Goal: Task Accomplishment & Management: Manage account settings

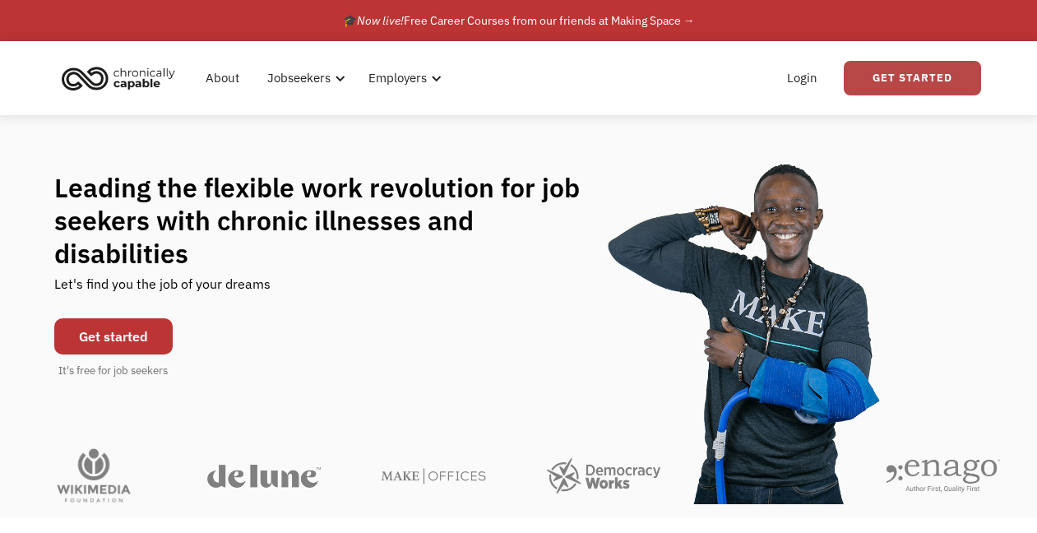
click at [943, 85] on link "Get Started" at bounding box center [912, 78] width 137 height 35
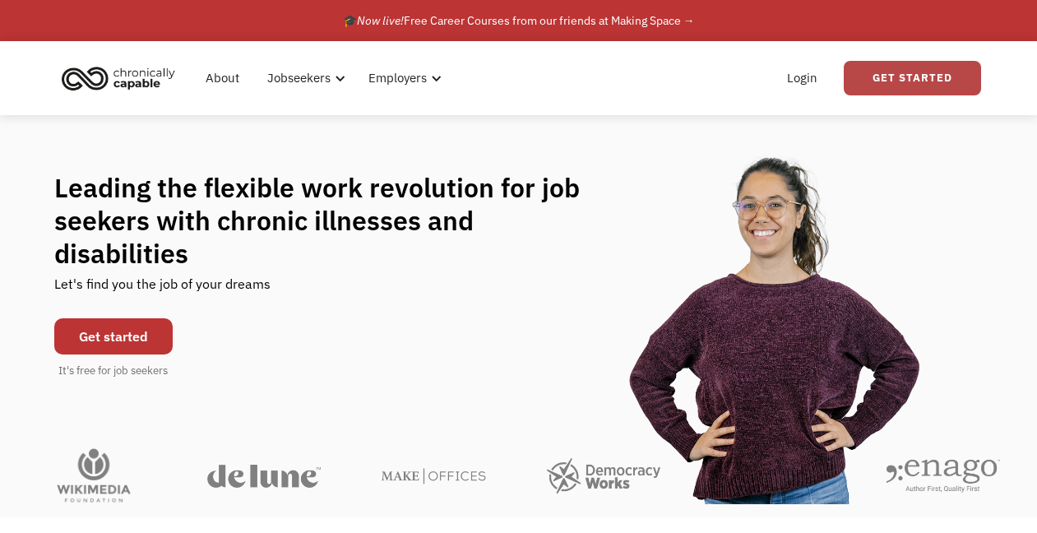
click at [912, 80] on link "Get Started" at bounding box center [912, 78] width 137 height 35
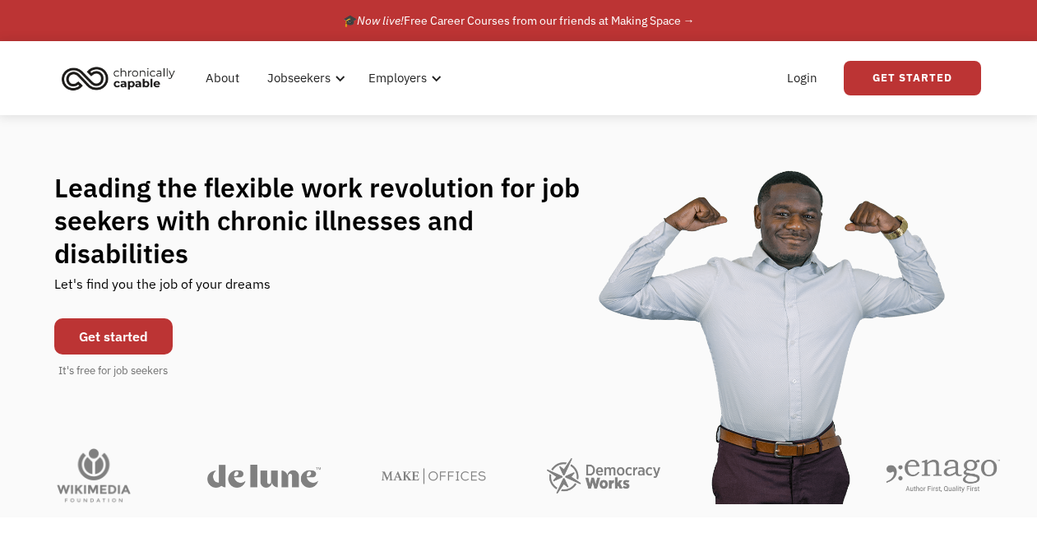
click at [112, 324] on link "Get started" at bounding box center [113, 336] width 118 height 36
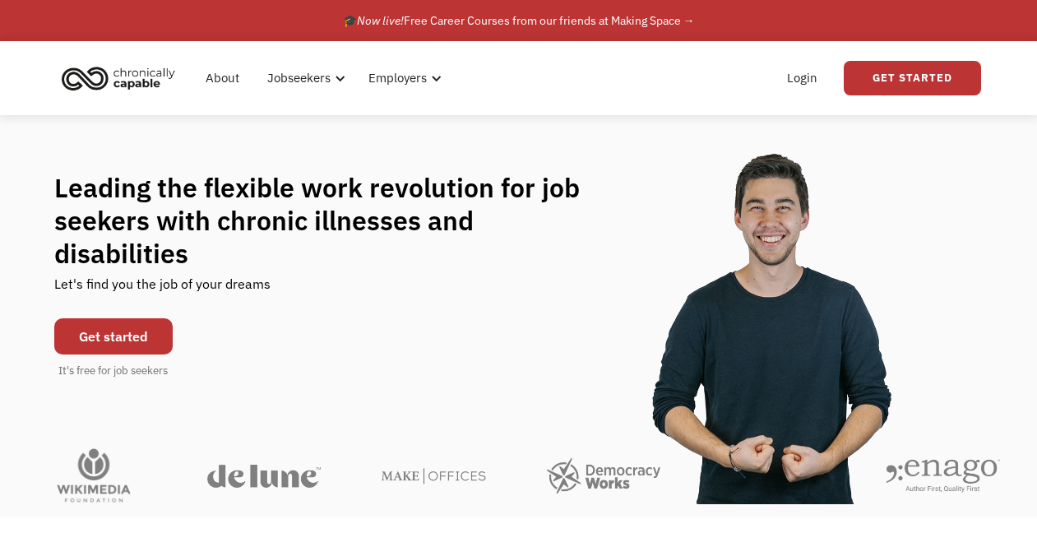
click at [137, 322] on link "Get started" at bounding box center [113, 336] width 118 height 36
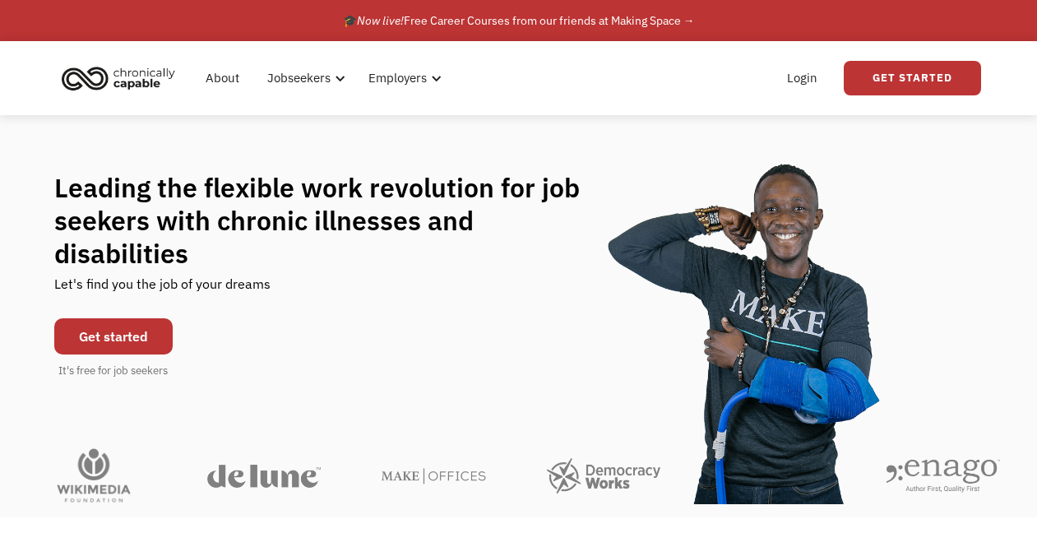
click at [126, 318] on link "Get started" at bounding box center [113, 336] width 118 height 36
click at [799, 81] on link "Login" at bounding box center [802, 78] width 50 height 53
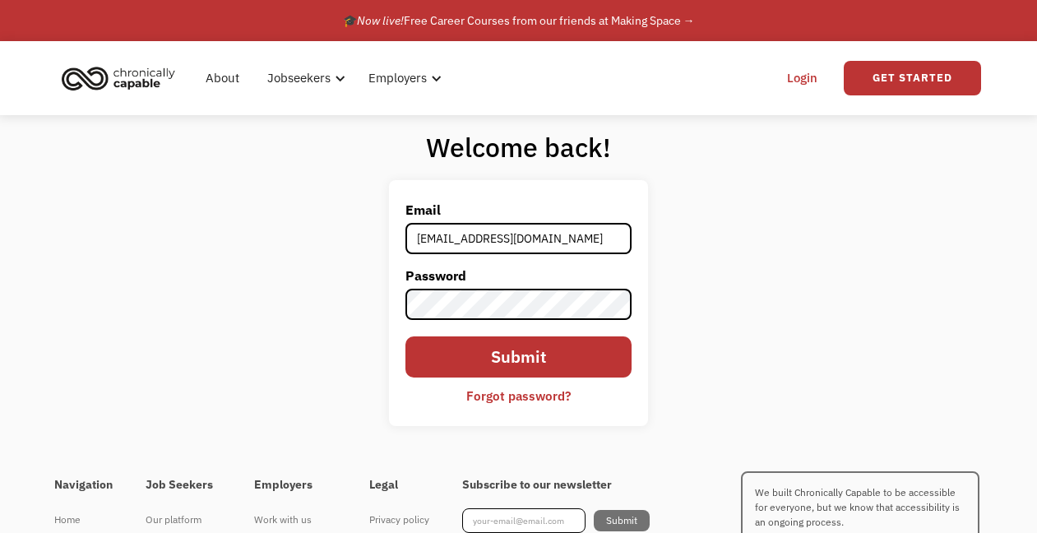
type input "mankaplita@gmail.com"
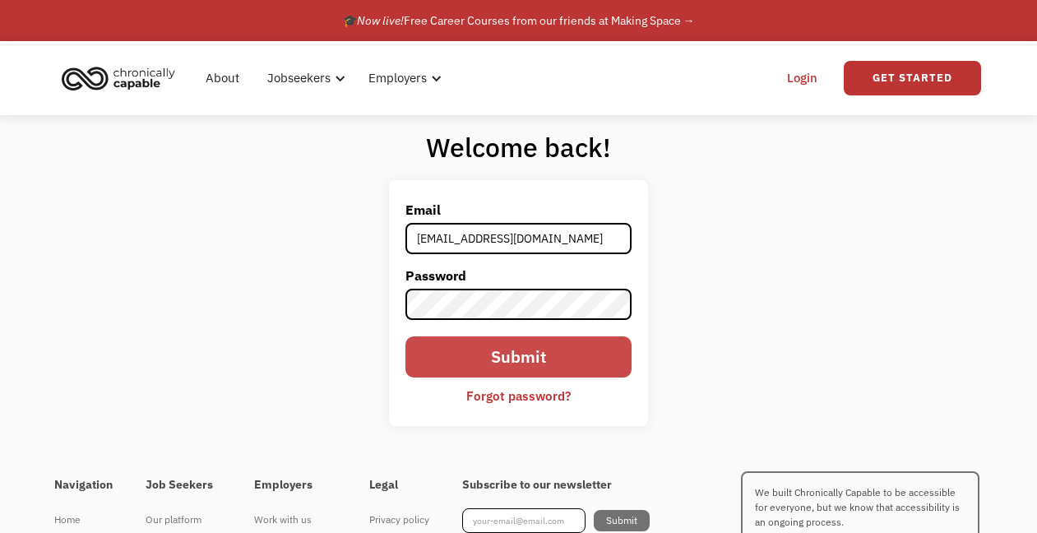
click at [558, 368] on input "Submit" at bounding box center [518, 356] width 226 height 41
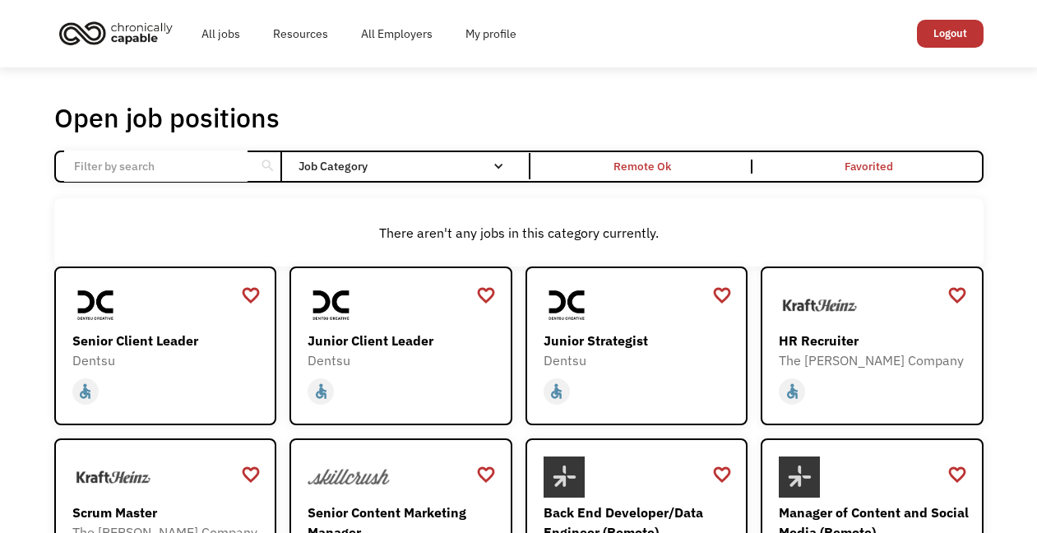
click at [178, 166] on input "Email Form" at bounding box center [155, 166] width 183 height 31
click at [498, 26] on link "My profile" at bounding box center [491, 33] width 84 height 53
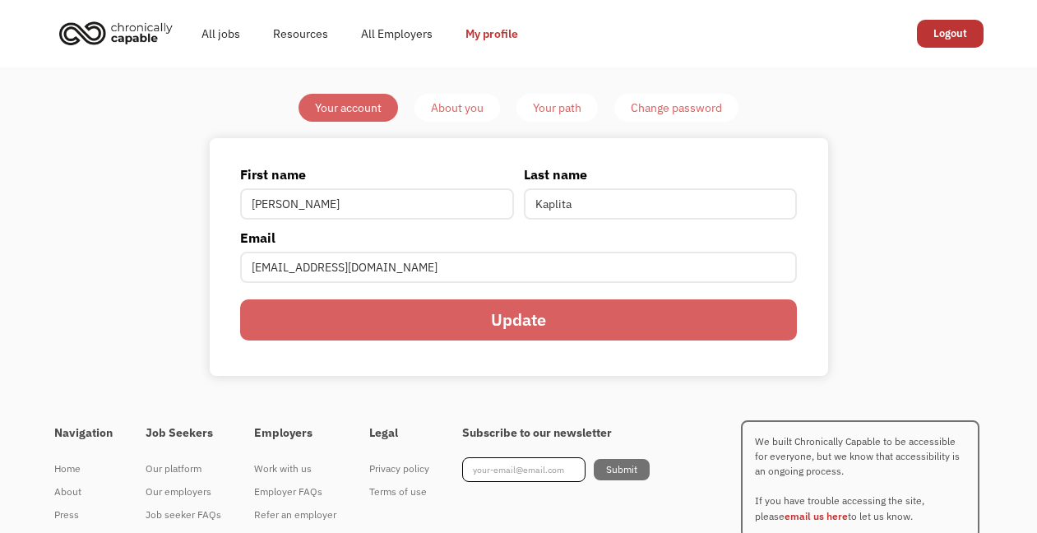
click at [507, 327] on input "Update" at bounding box center [518, 319] width 556 height 41
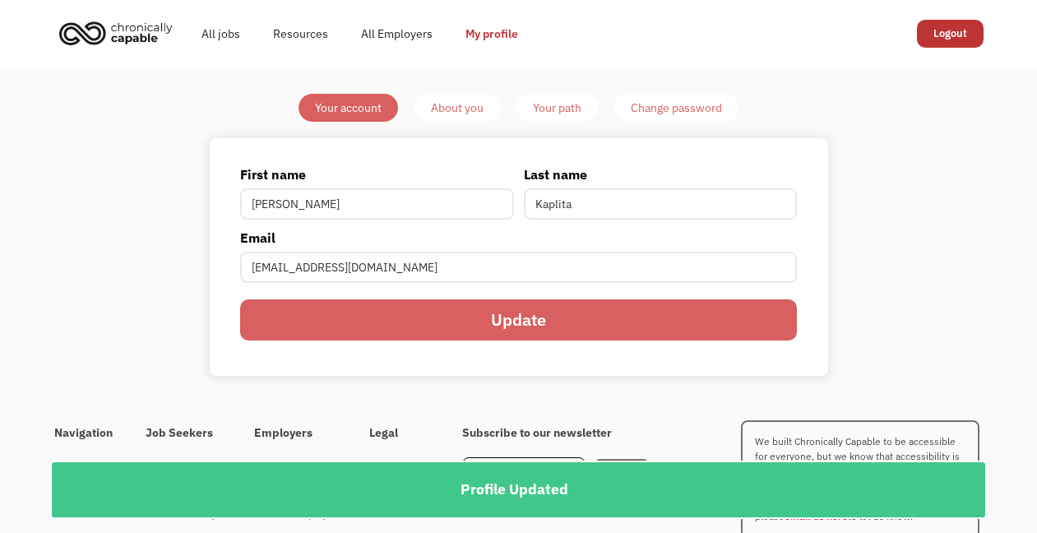
click at [461, 100] on div "About you" at bounding box center [457, 108] width 53 height 20
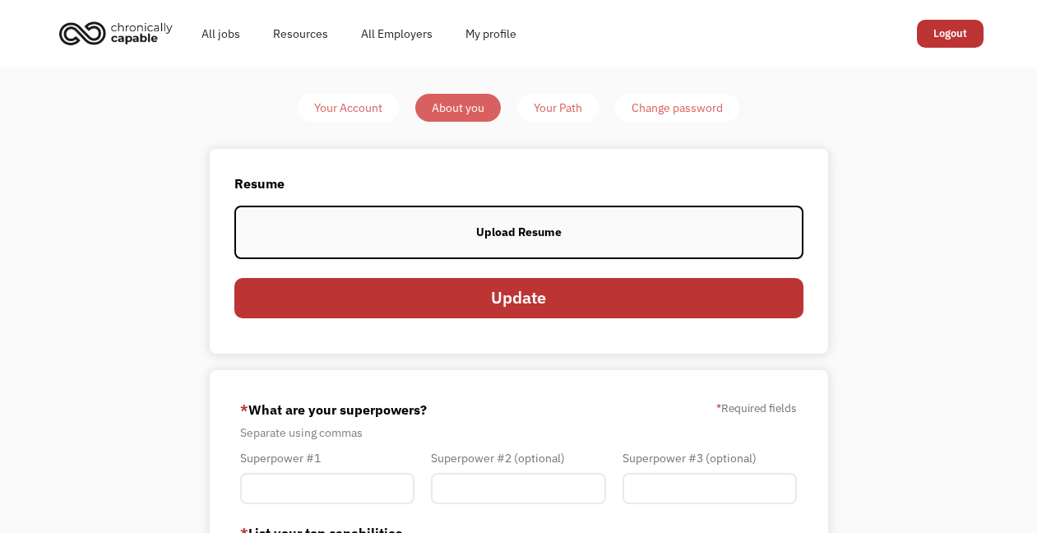
click at [717, 228] on label "Upload Resume" at bounding box center [518, 232] width 569 height 53
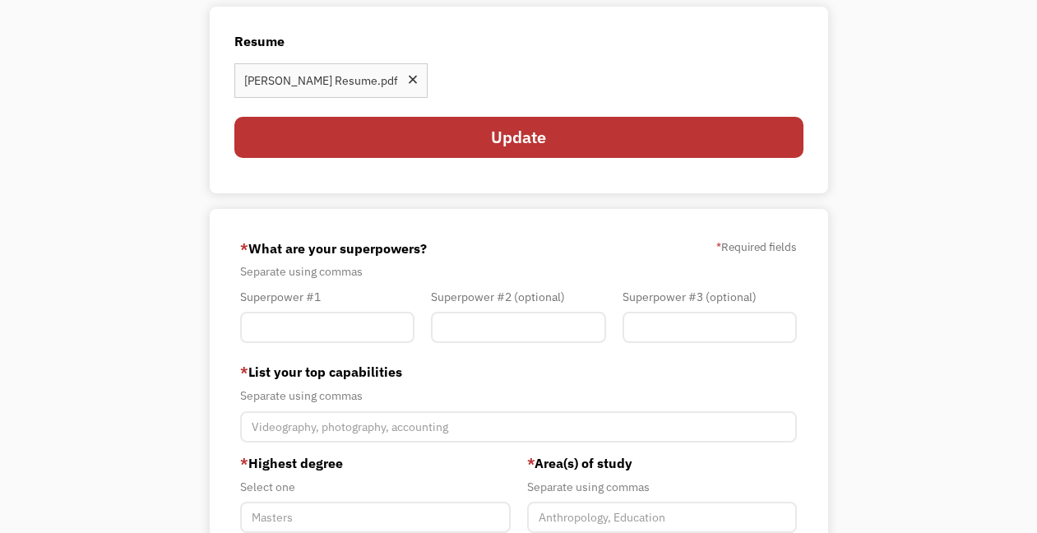
scroll to position [156, 0]
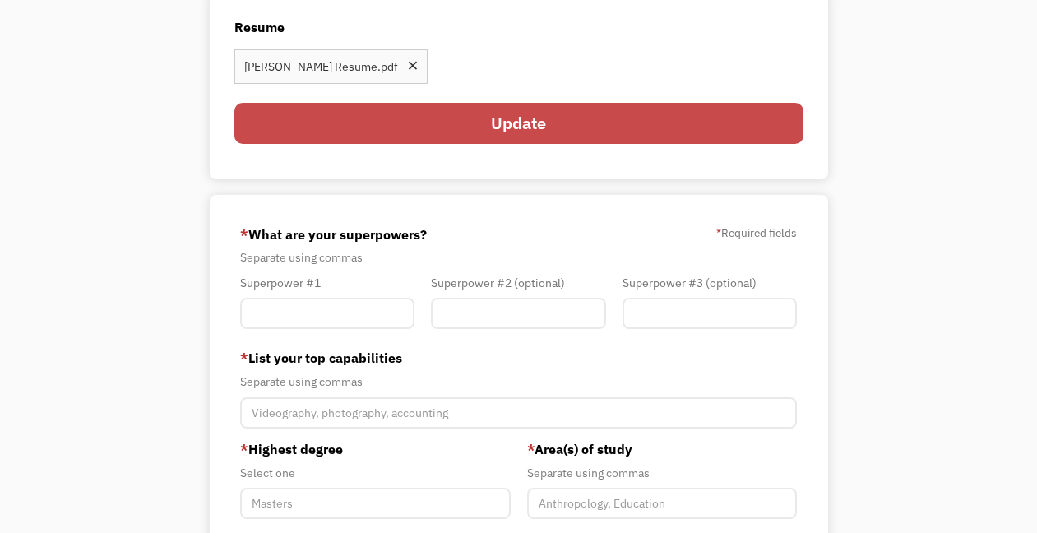
click at [431, 116] on input "Update" at bounding box center [518, 123] width 569 height 41
type input "Please wait..."
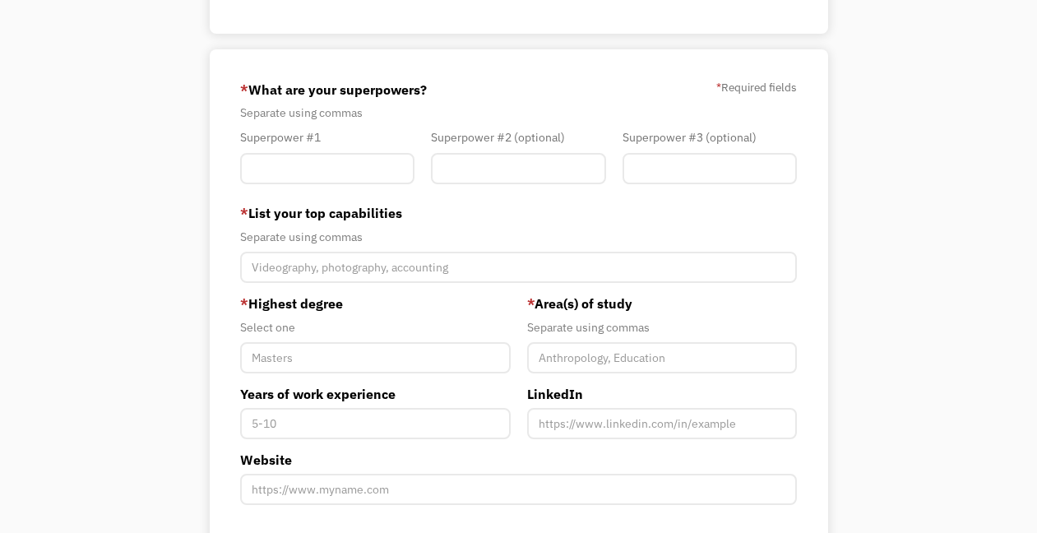
scroll to position [248, 0]
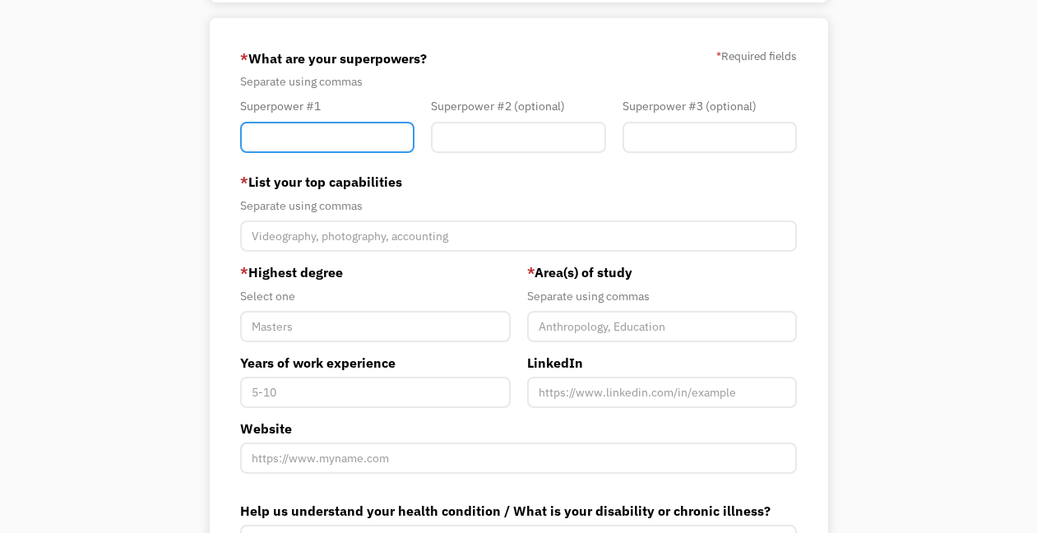
click at [342, 140] on input "Member-You-Update" at bounding box center [327, 137] width 174 height 31
type input "Outreach"
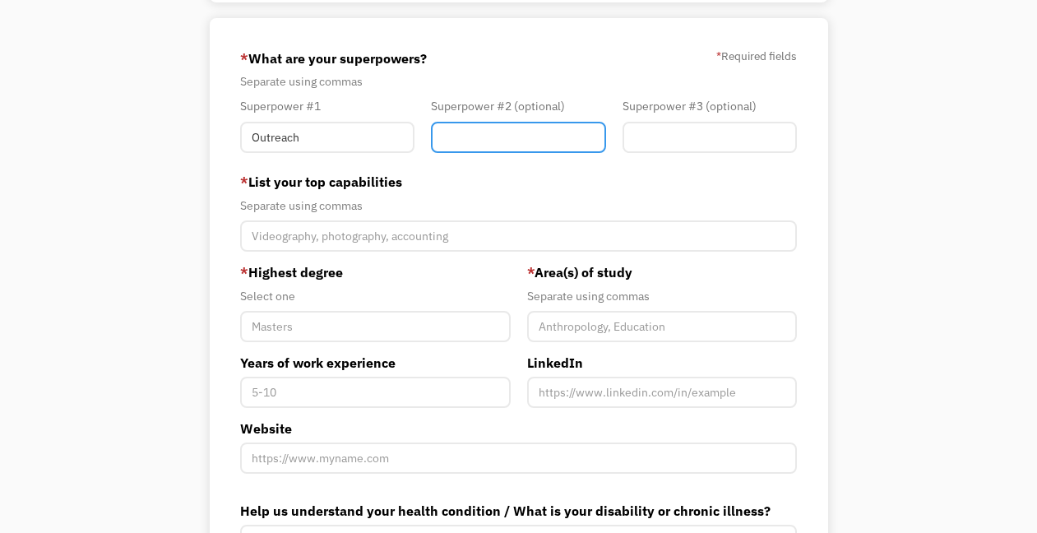
click at [489, 132] on input "Member-You-Update" at bounding box center [518, 137] width 174 height 31
type input "Science and Education"
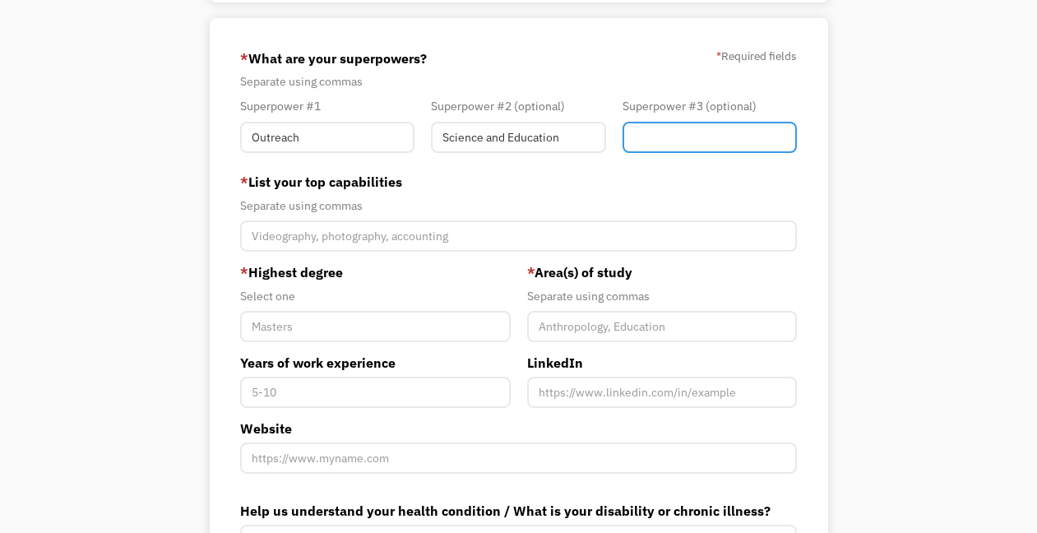
click at [674, 144] on input "Member-You-Update" at bounding box center [710, 137] width 174 height 31
type input "A"
type input "Customer Service"
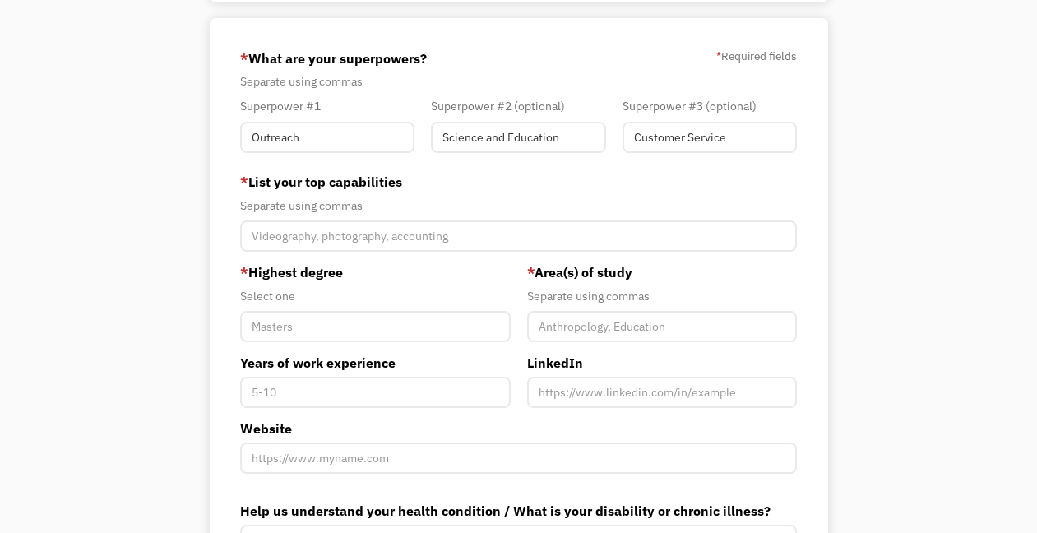
click at [489, 197] on div "Separate using commas" at bounding box center [518, 206] width 556 height 20
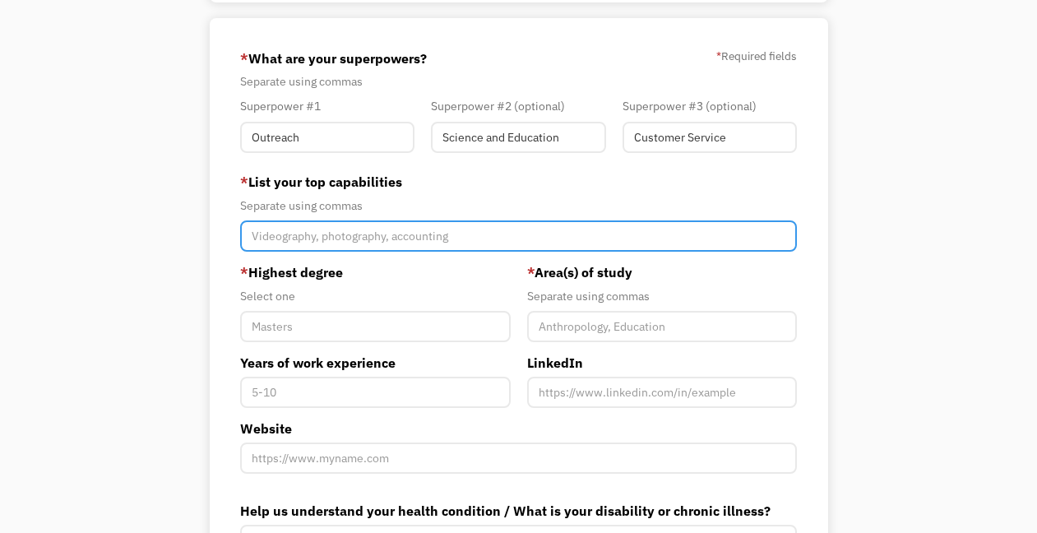
click at [420, 231] on input "Member-You-Update" at bounding box center [518, 235] width 556 height 31
paste input "Outreach, Education, Sales, Microsoft Office, SalesForce"
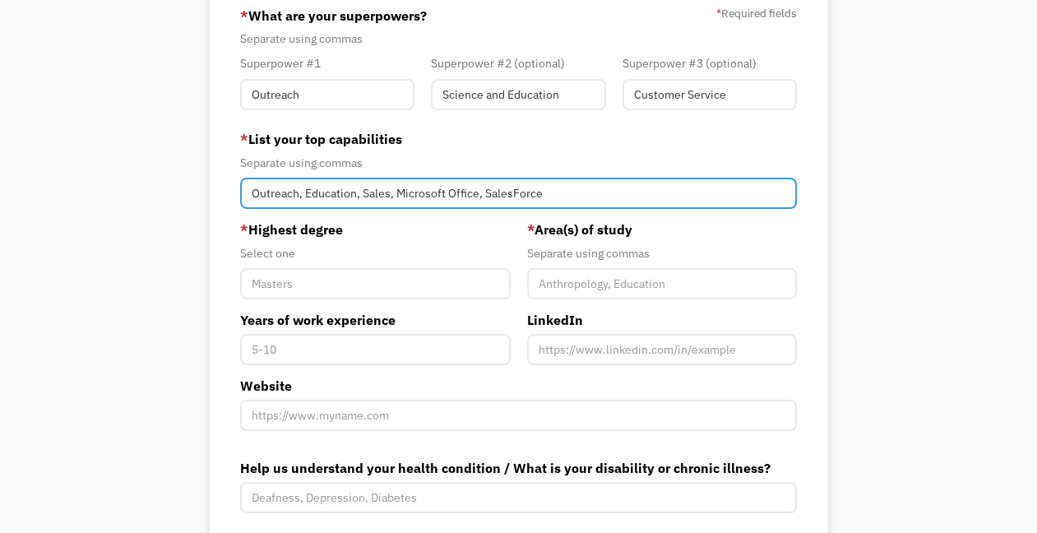
scroll to position [296, 0]
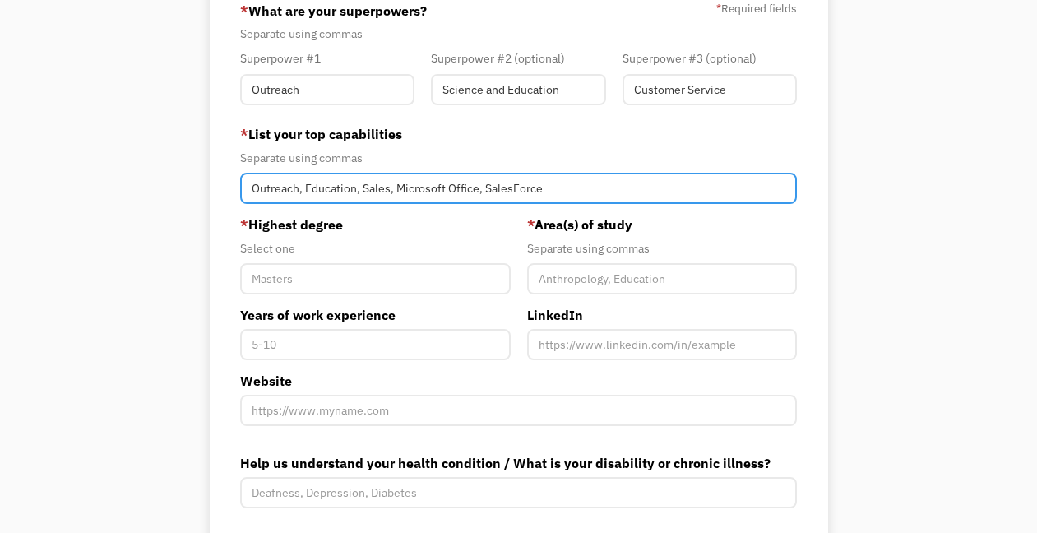
type input "Outreach, Education, Sales, Microsoft Office, SalesForce"
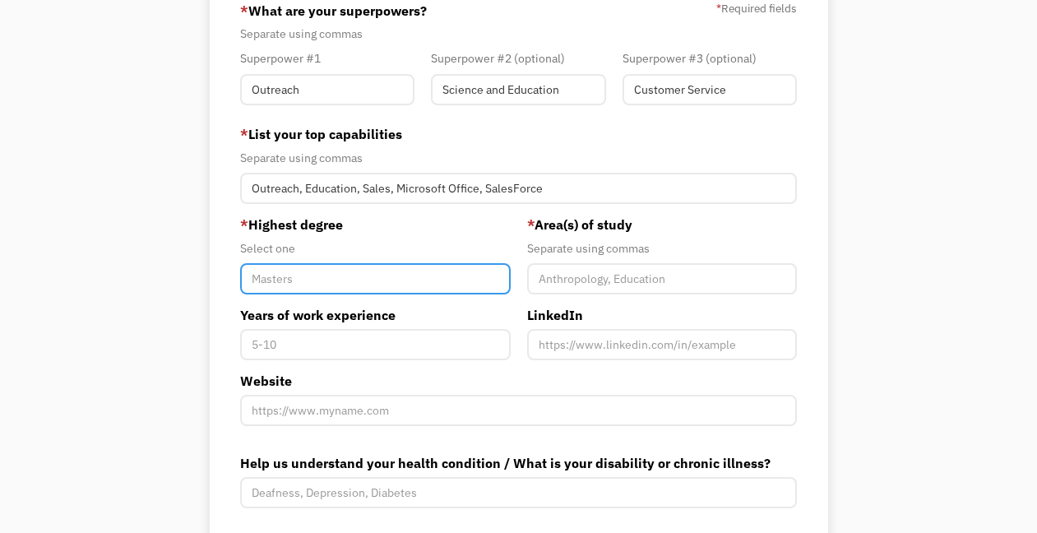
click at [439, 280] on input "Member-You-Update" at bounding box center [375, 278] width 270 height 31
type input "Bachelors"
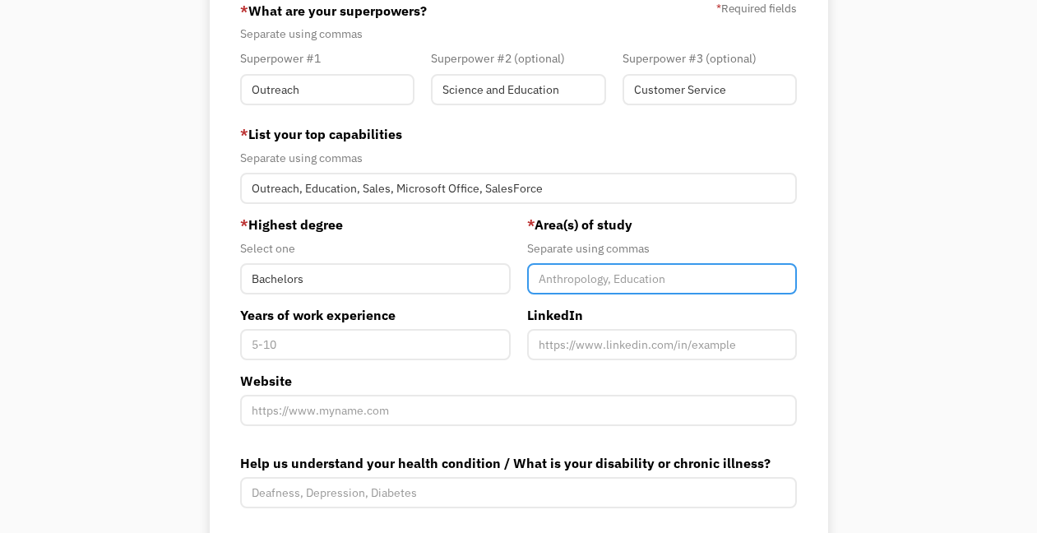
click at [601, 283] on input "Member-You-Update" at bounding box center [662, 278] width 270 height 31
type input "Environmental Sciences"
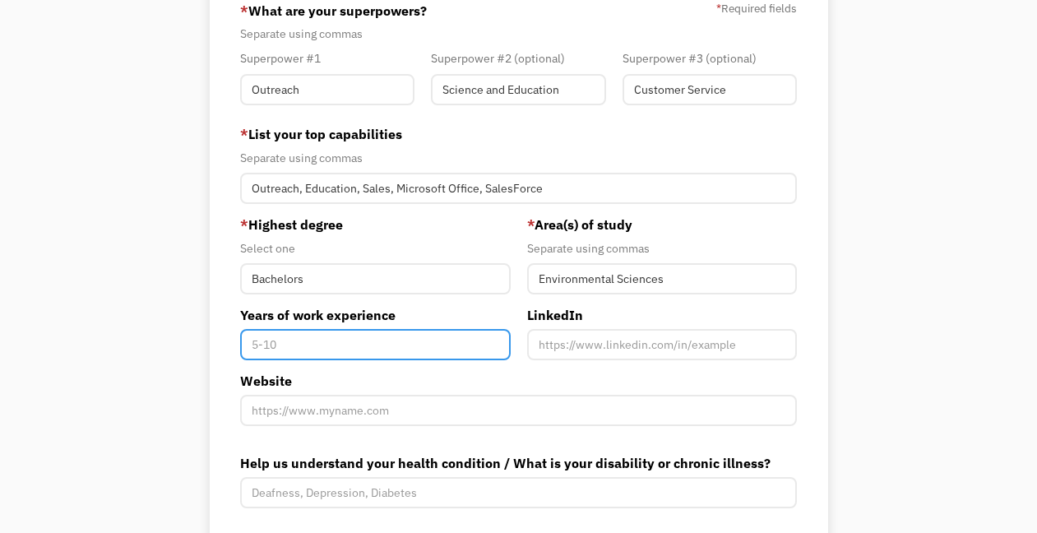
click at [367, 347] on input "Years of work experience" at bounding box center [375, 344] width 270 height 31
click at [490, 345] on input "Years of work experience" at bounding box center [375, 344] width 270 height 31
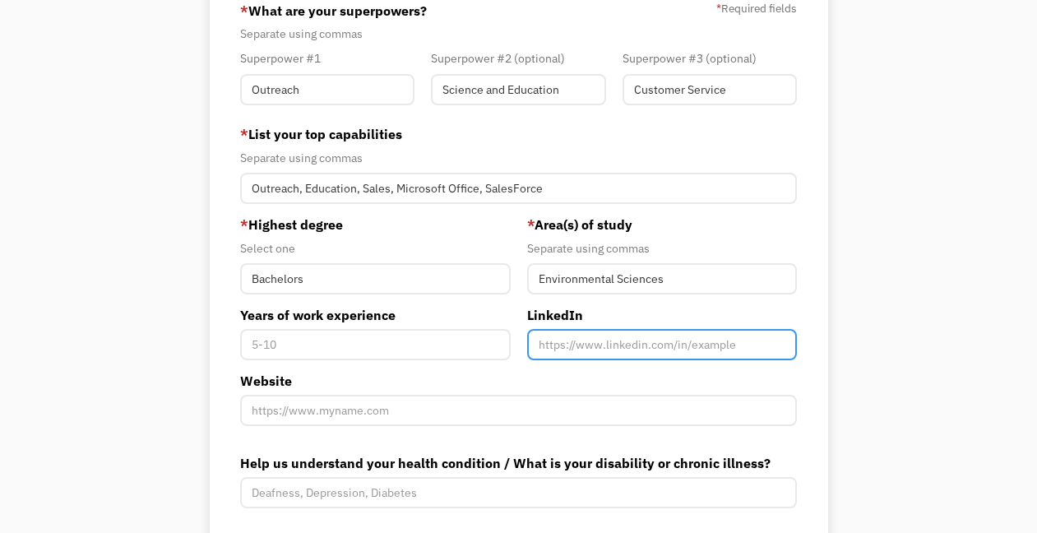
click at [630, 342] on input "Member-You-Update" at bounding box center [662, 344] width 270 height 31
paste input "www.linkedin.com/in/marisa-kaplita-200929239"
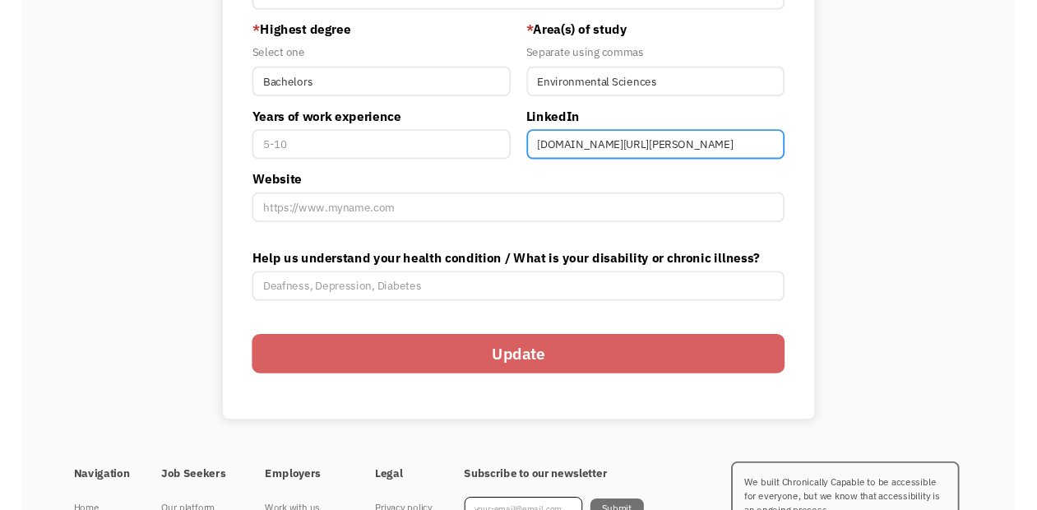
scroll to position [491, 0]
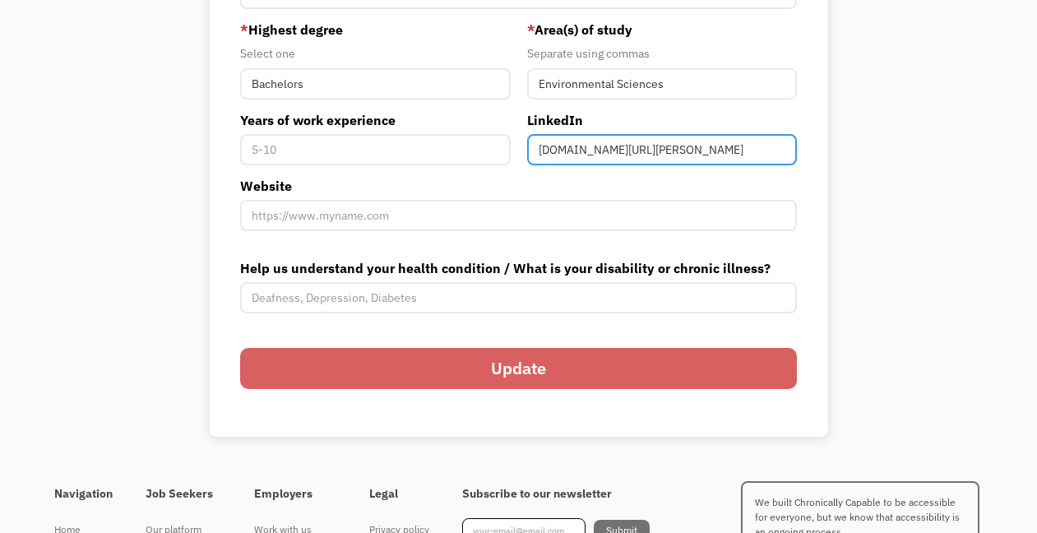
type input "www.linkedin.com/in/marisa-kaplita-200929239"
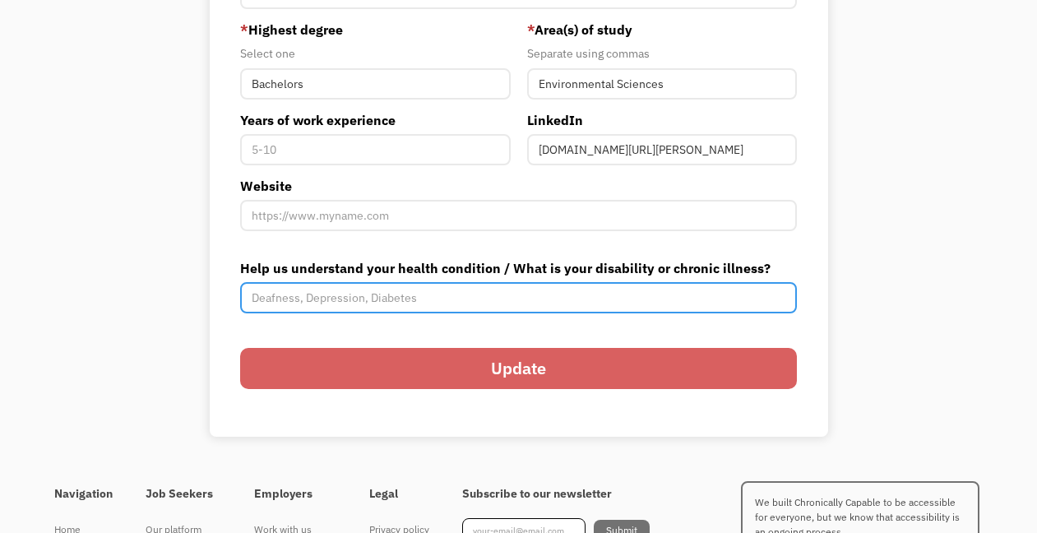
click at [329, 295] on input "Help us understand your health condition / What is your disability or chronic i…" at bounding box center [518, 297] width 556 height 31
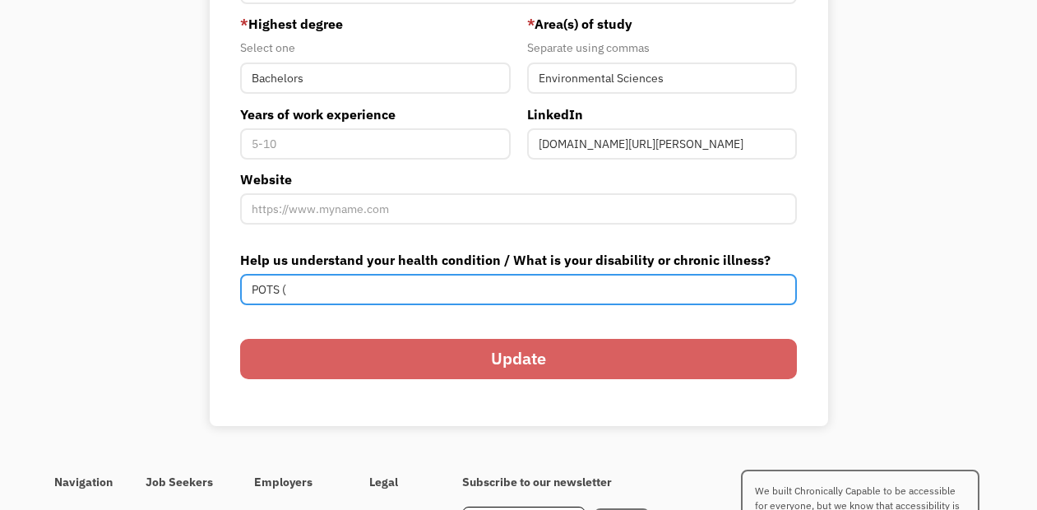
paste input "Postural orthostatic tachycardia syndrome"
paste input "Irritable bowel syndrome"
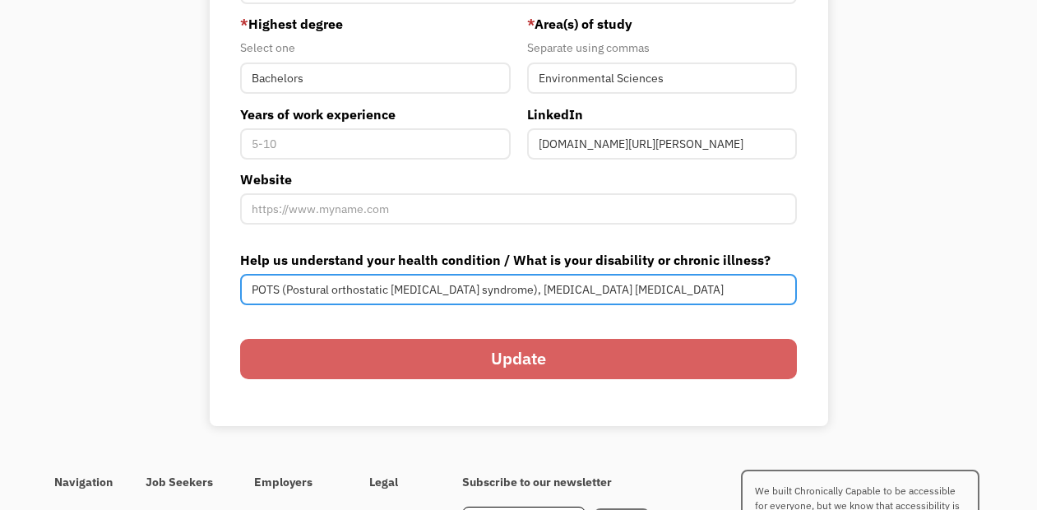
click at [538, 295] on input "POTS (Postural orthostatic tachycardia syndrome), IBS Irritable bowel syndrome" at bounding box center [518, 289] width 556 height 31
click at [669, 296] on input "POTS (Postural orthostatic tachycardia syndrome), IBS (Irritable bowel syndrome" at bounding box center [518, 289] width 556 height 31
type input "POTS (Postural orthostatic tachycardia syndrome), IBS (Irritable bowel syndrome…"
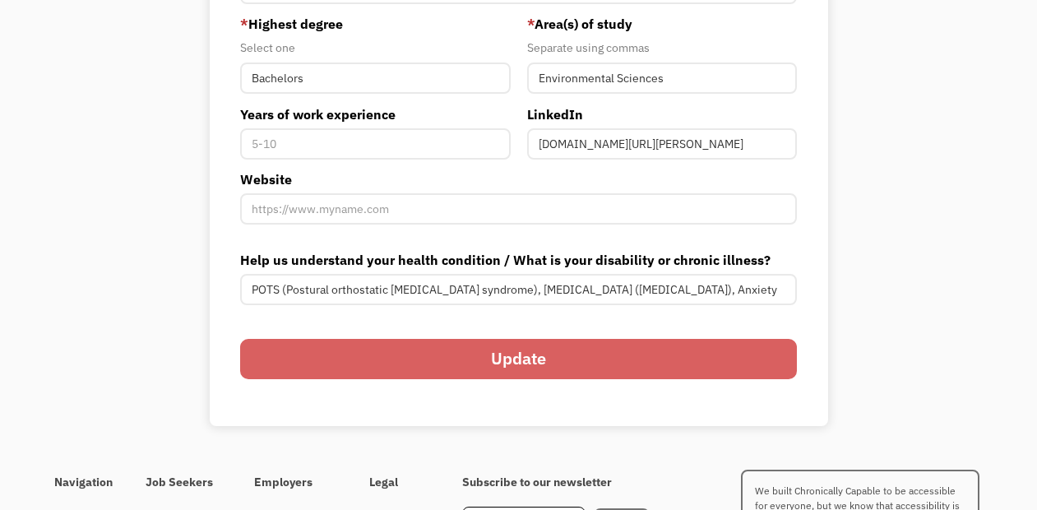
click at [628, 359] on input "Update" at bounding box center [518, 359] width 556 height 40
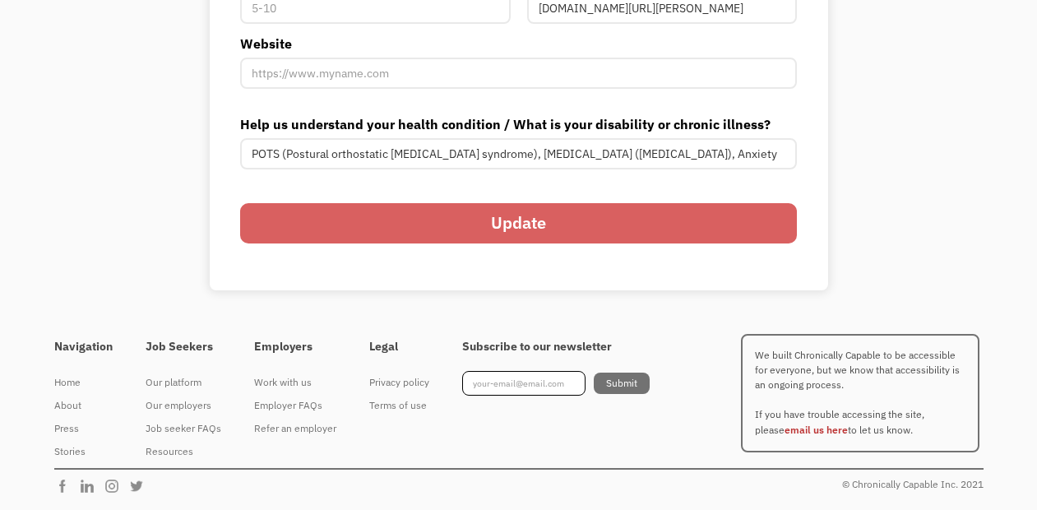
scroll to position [637, 0]
click at [690, 218] on input "Update" at bounding box center [518, 223] width 556 height 40
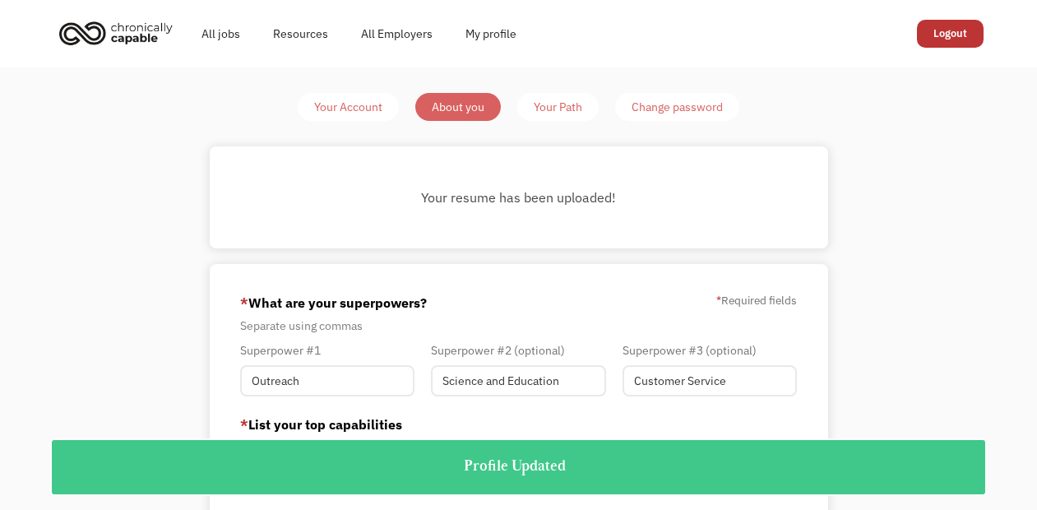
scroll to position [0, 0]
click at [570, 109] on div "Your Path" at bounding box center [558, 107] width 49 height 20
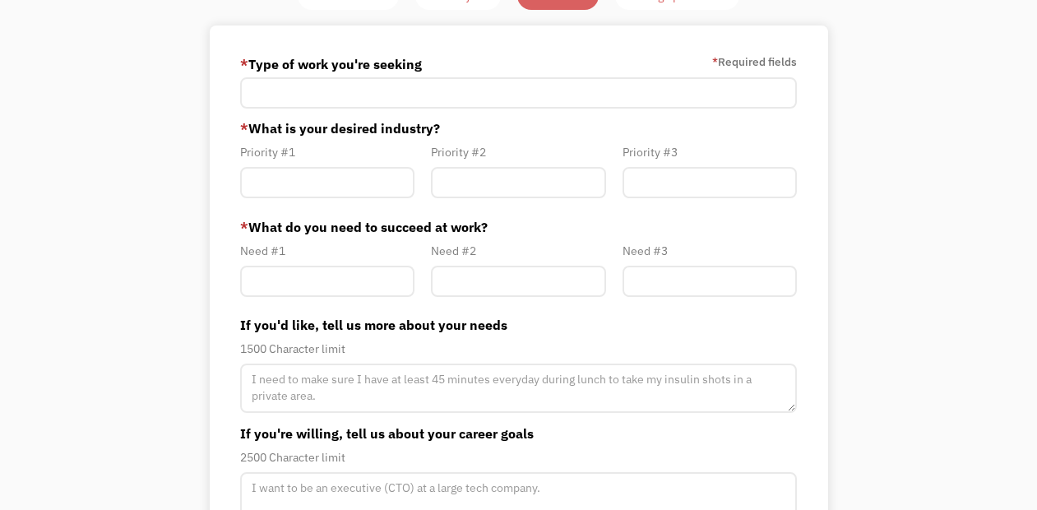
scroll to position [111, 0]
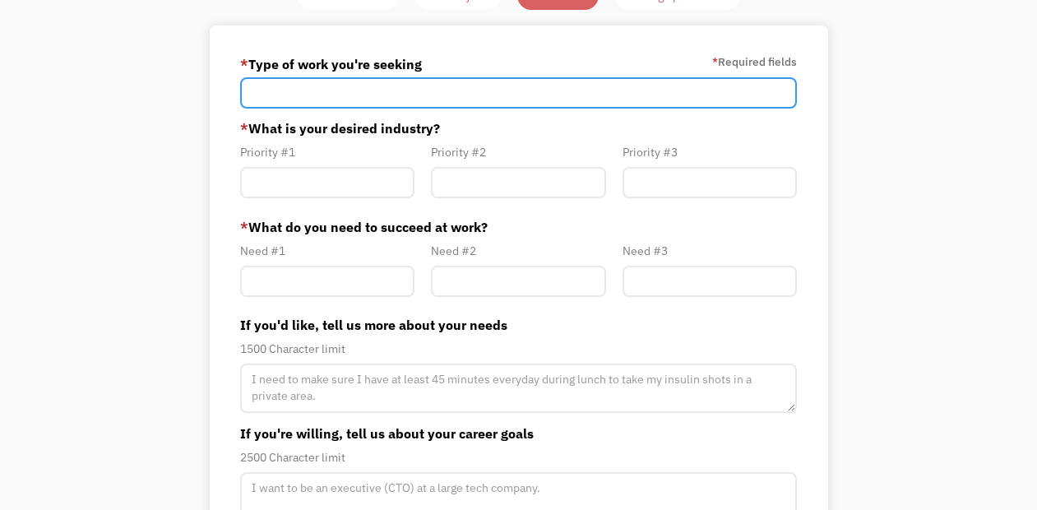
click at [278, 94] on input "Member-Path-Update" at bounding box center [518, 92] width 556 height 31
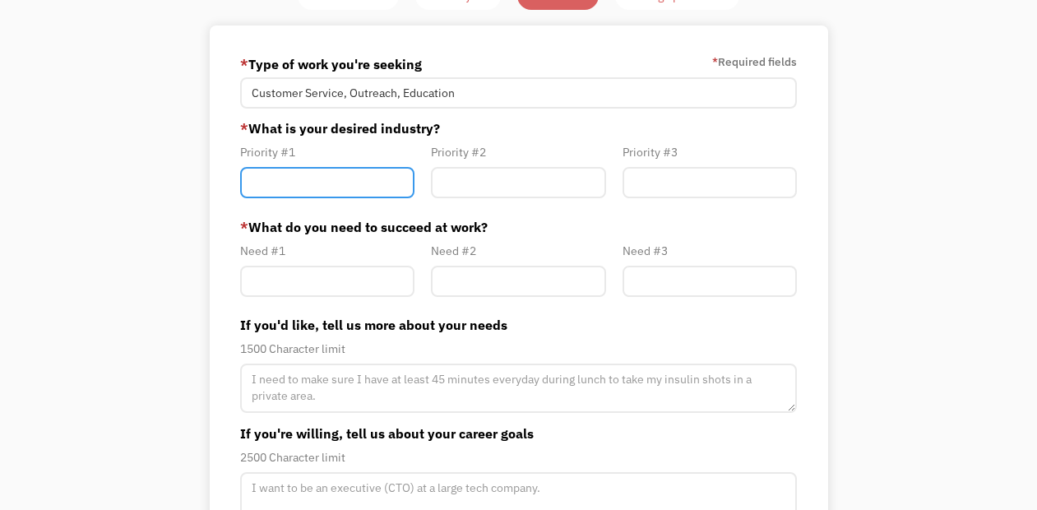
click at [302, 177] on input "Member-Path-Update" at bounding box center [327, 182] width 174 height 31
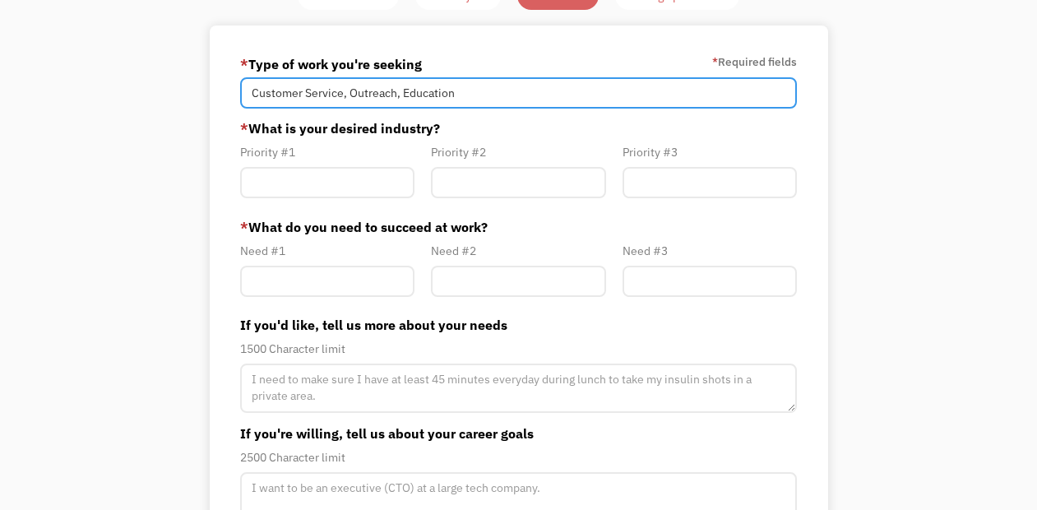
click at [479, 91] on input "Customer Service, Outreach, Education" at bounding box center [518, 92] width 556 height 31
type input "Customer Service, Outreach, Education, Sales"
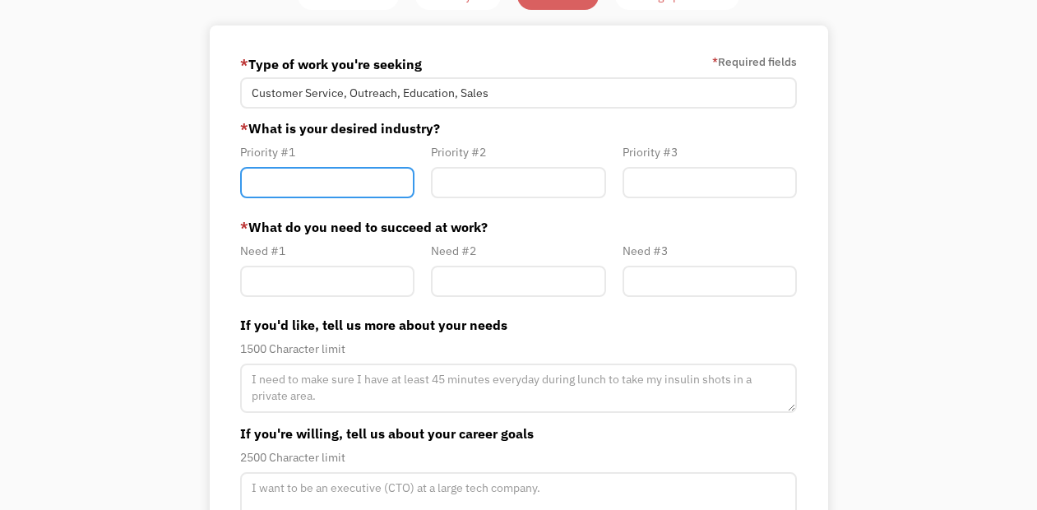
click at [328, 184] on input "Member-Path-Update" at bounding box center [327, 182] width 174 height 31
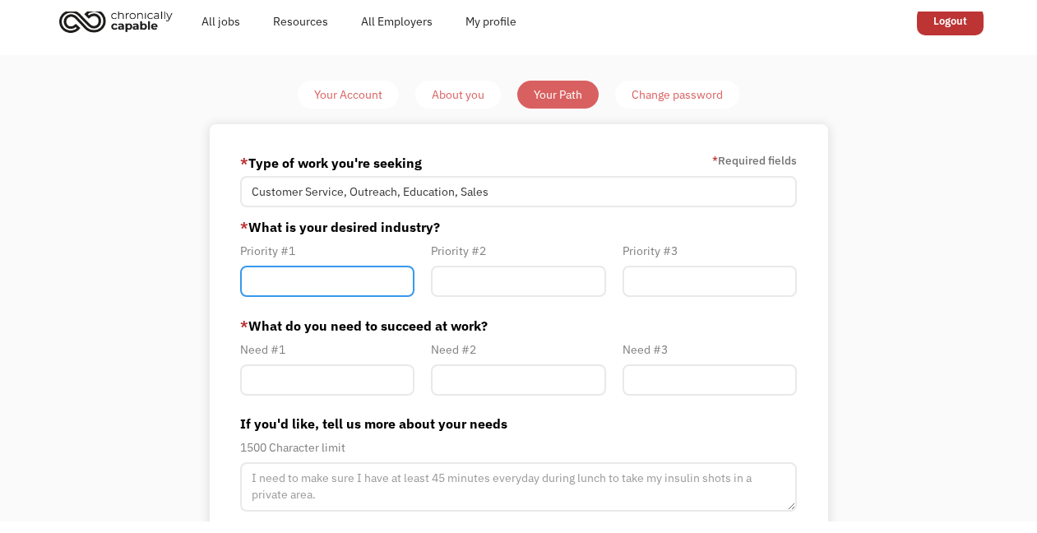
scroll to position [0, 0]
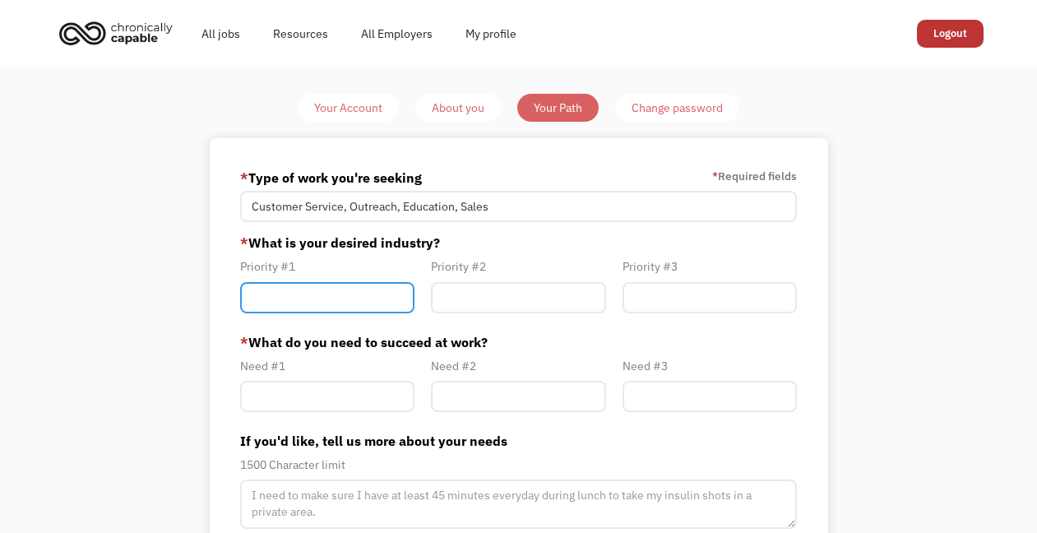
paste input "Government & Public Service"
type input "Government & Public Service"
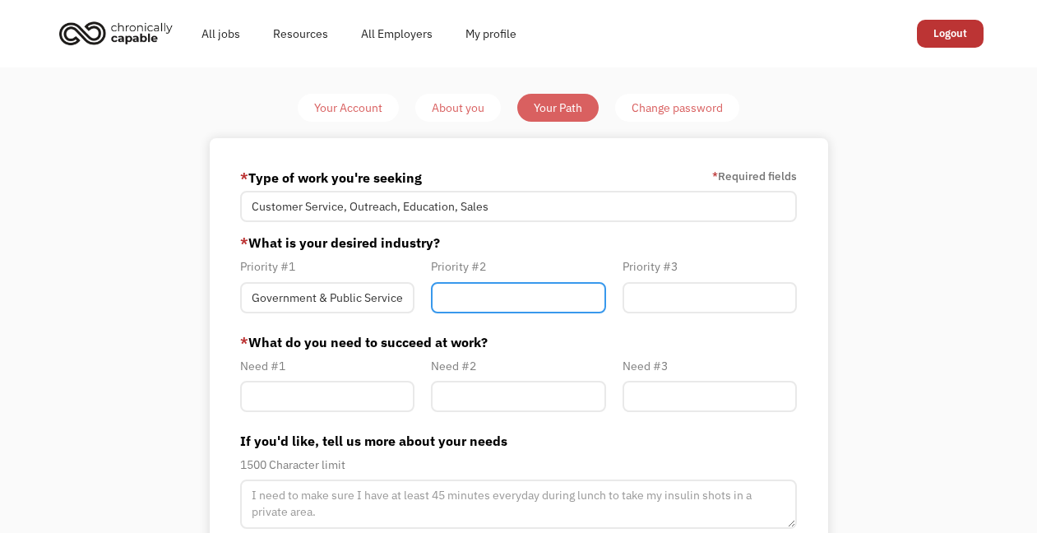
click at [465, 288] on input "Member-Path-Update" at bounding box center [518, 297] width 174 height 31
paste input "Science & Research"
type input "Science & Research"
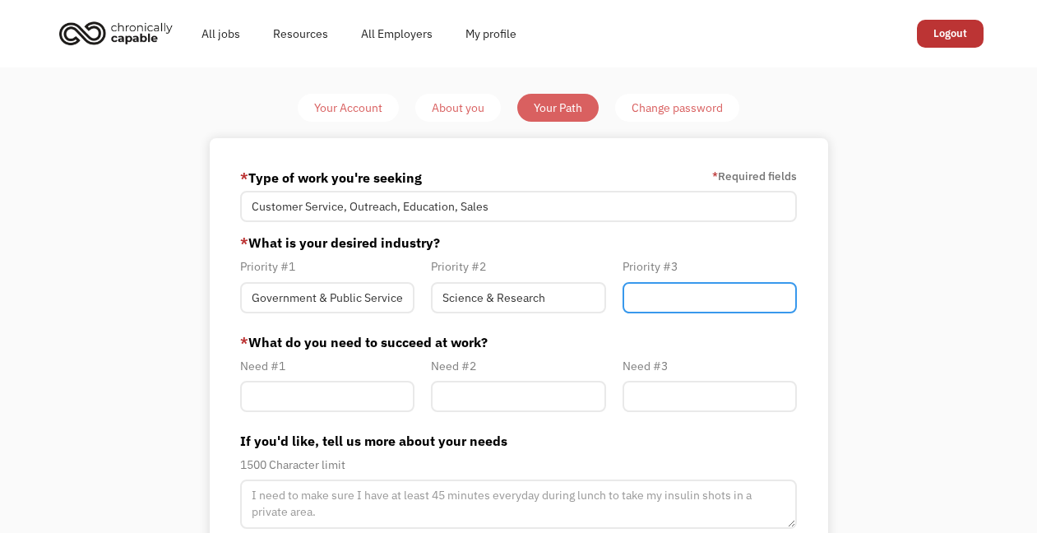
click at [650, 294] on input "Member-Path-Update" at bounding box center [710, 297] width 174 height 31
paste input "Education & Training"
type input "Education & Training"
click at [860, 328] on div "Your Account About you Your Path Change password * Type of work you're seeking …" at bounding box center [518, 419] width 773 height 651
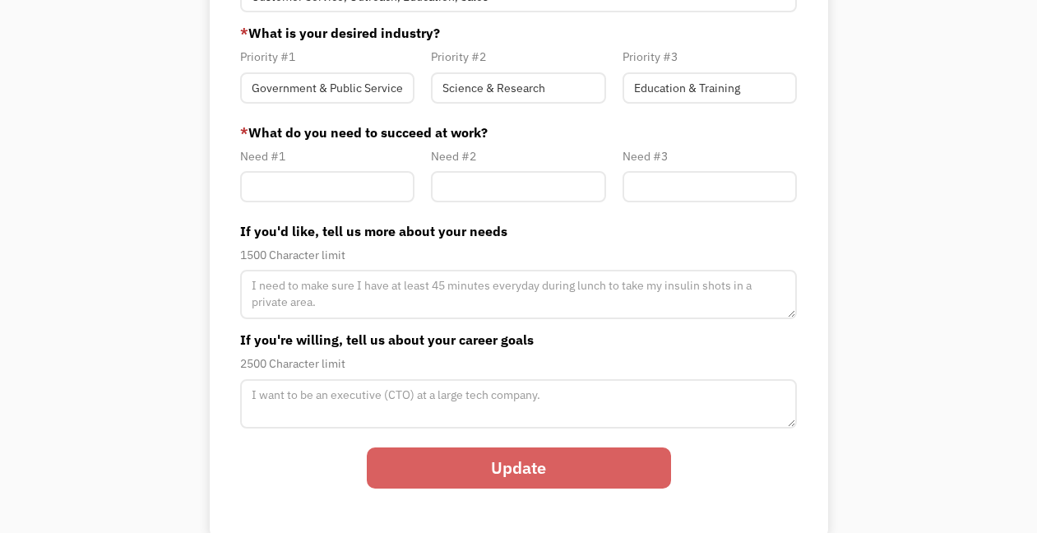
scroll to position [206, 0]
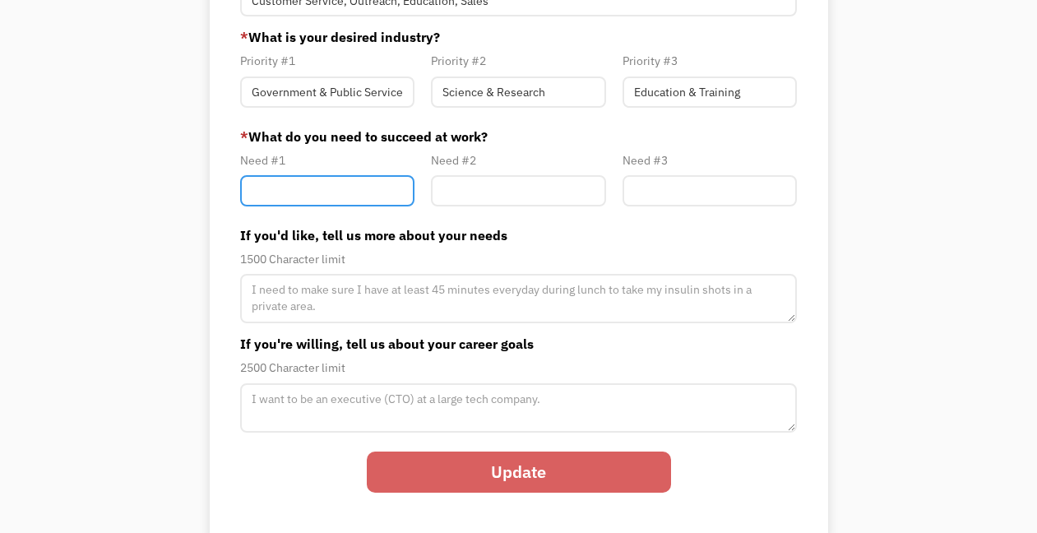
click at [319, 193] on input "Member-Path-Update" at bounding box center [327, 190] width 174 height 31
type input "F"
type input "Ability to Sit"
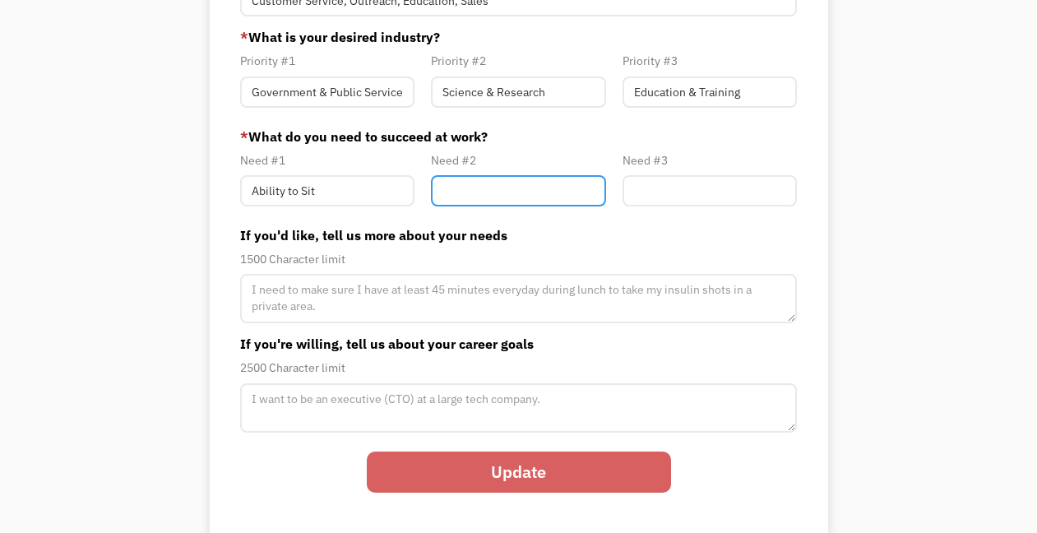
click at [483, 182] on input "Member-Path-Update" at bounding box center [518, 190] width 174 height 31
type input "Access to a bathroom"
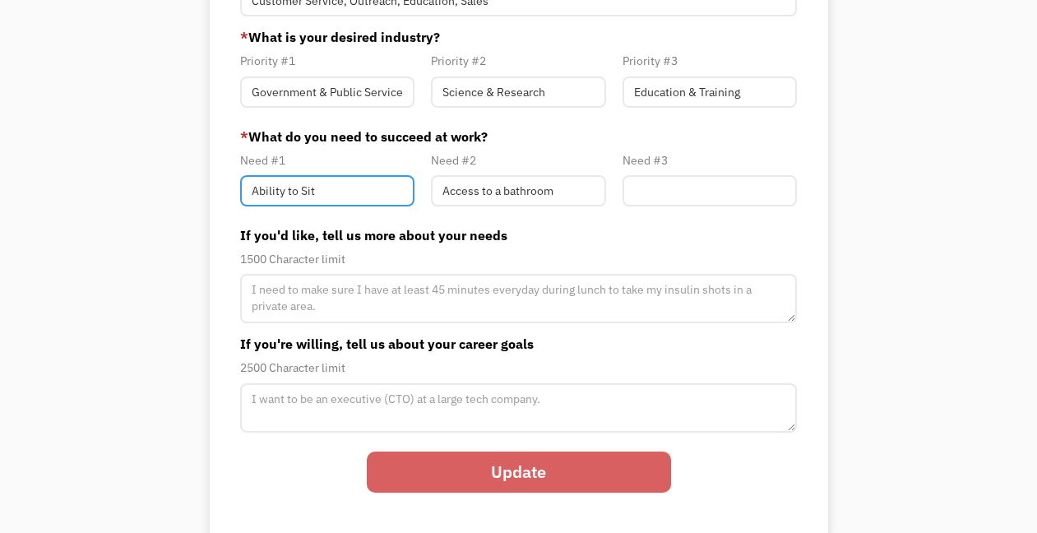
click at [305, 188] on input "Ability to Sit" at bounding box center [327, 190] width 174 height 31
type input "Ability to sit"
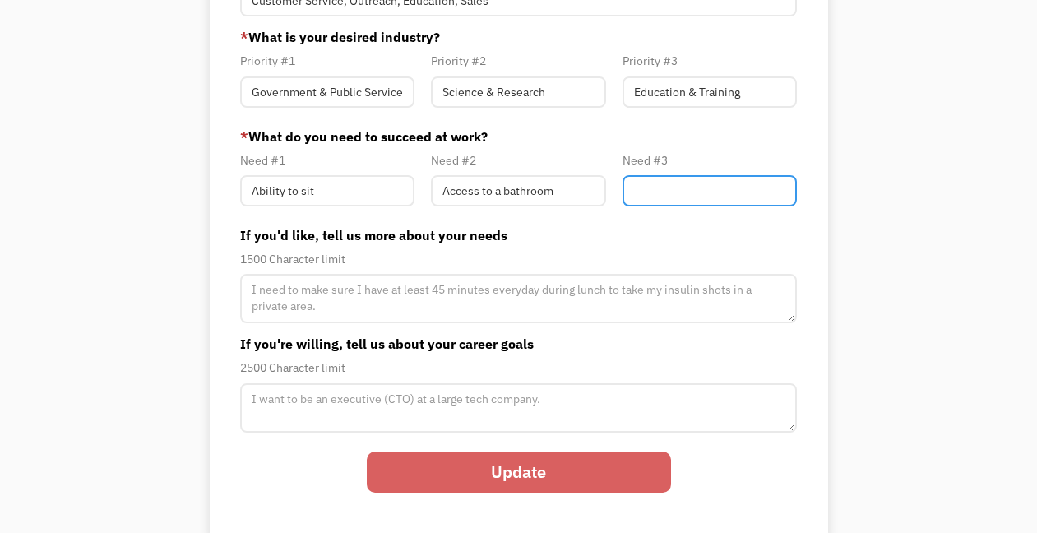
click at [653, 180] on input "Member-Path-Update" at bounding box center [710, 190] width 174 height 31
type input "Fle"
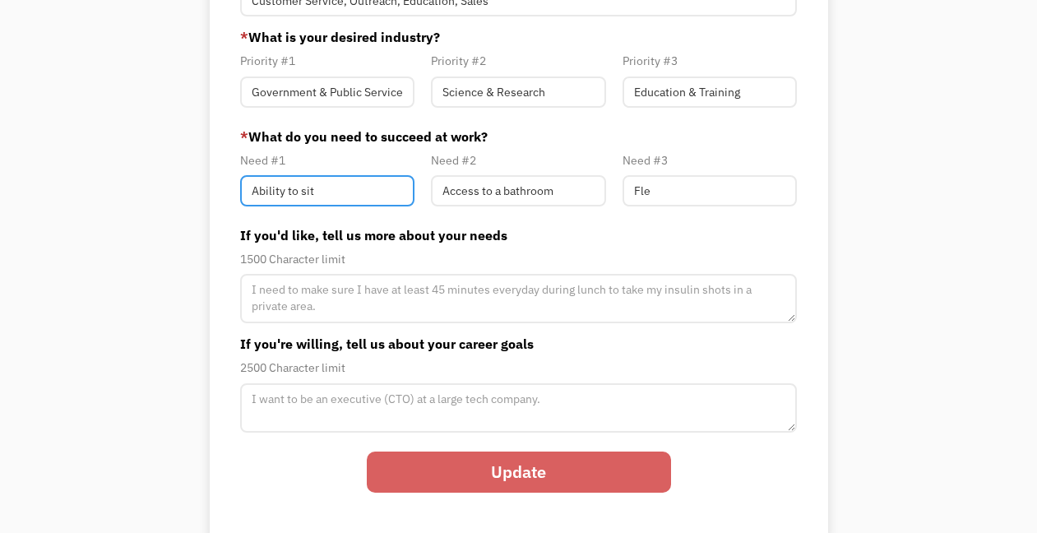
click at [368, 195] on input "Ability to sit" at bounding box center [327, 190] width 174 height 31
type input "Ability to sit as needed"
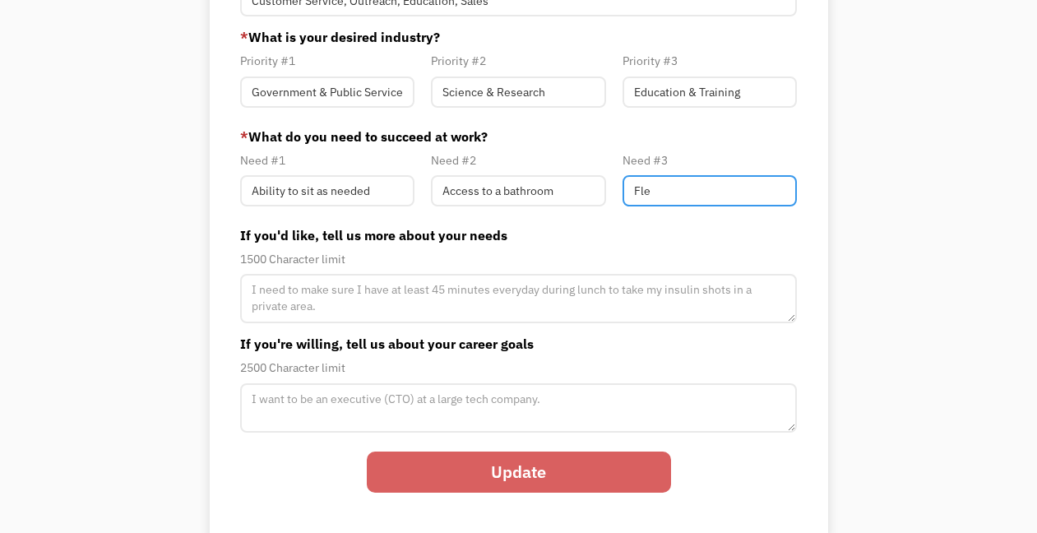
click at [726, 191] on input "Fle" at bounding box center [710, 190] width 174 height 31
type input "F"
type input "B"
type input "G"
type input "Flexible hours to take breaks"
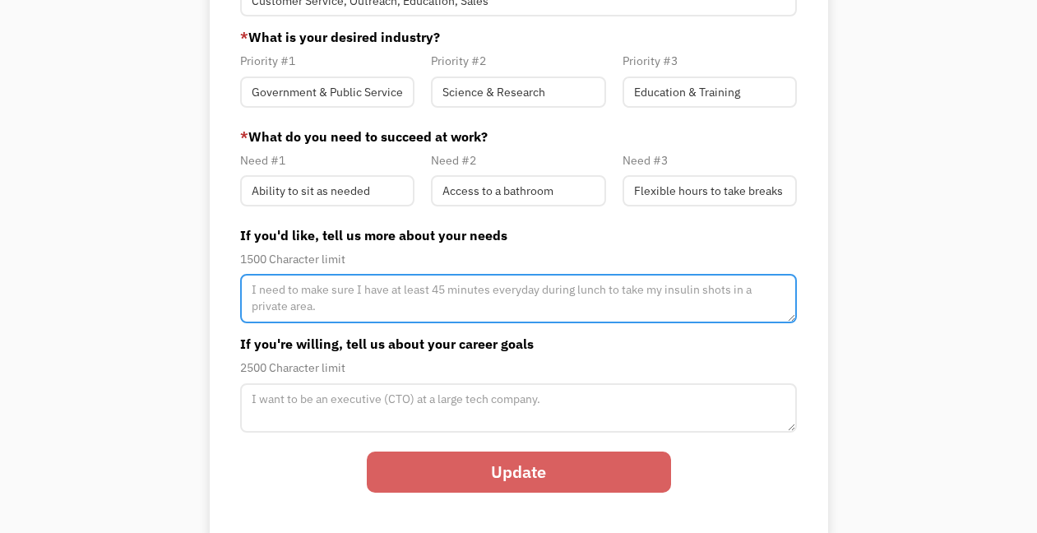
click at [292, 283] on textarea "Member-Path-Update" at bounding box center [518, 298] width 556 height 49
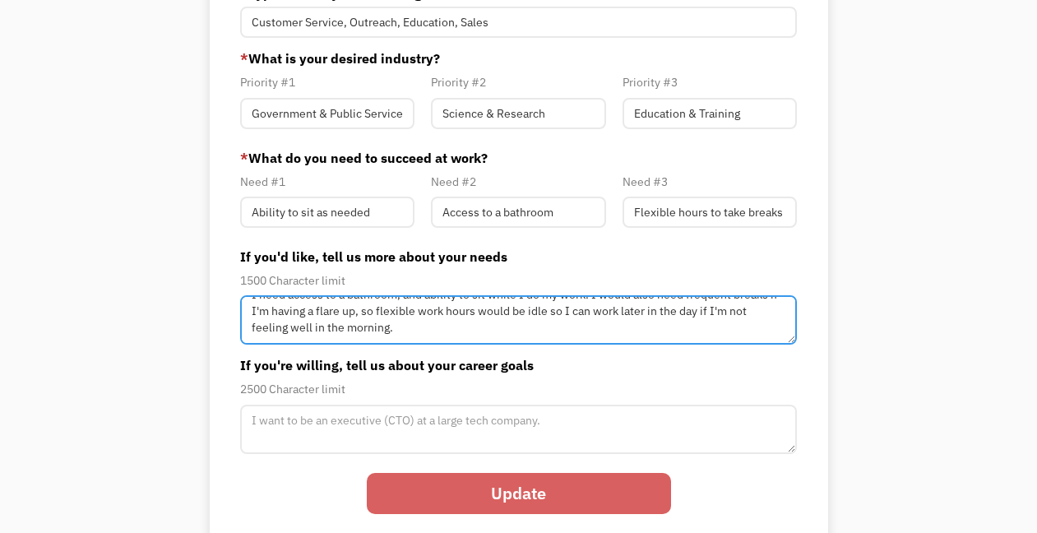
scroll to position [16, 0]
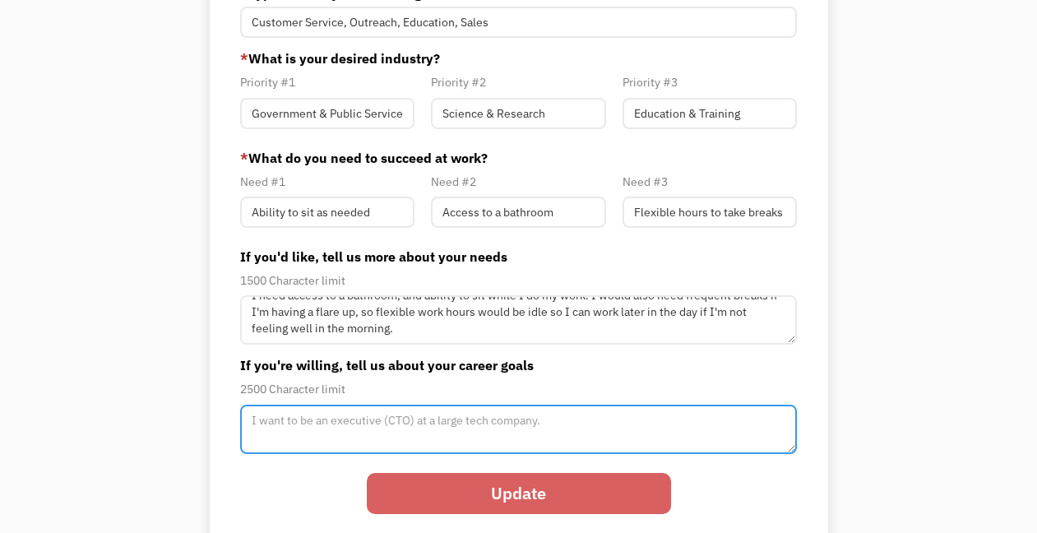
click at [319, 418] on textarea "Member-Path-Update" at bounding box center [518, 429] width 556 height 49
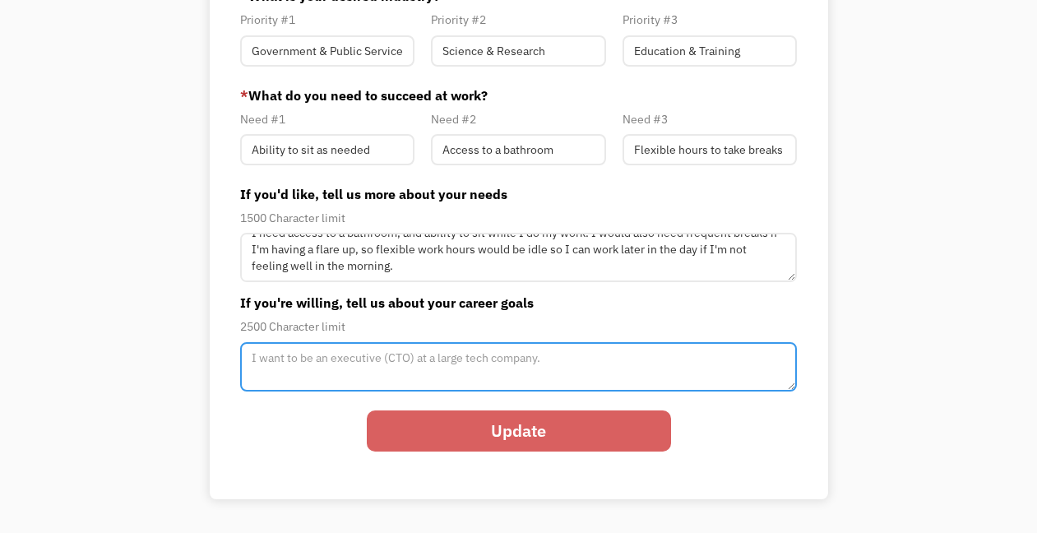
scroll to position [247, 0]
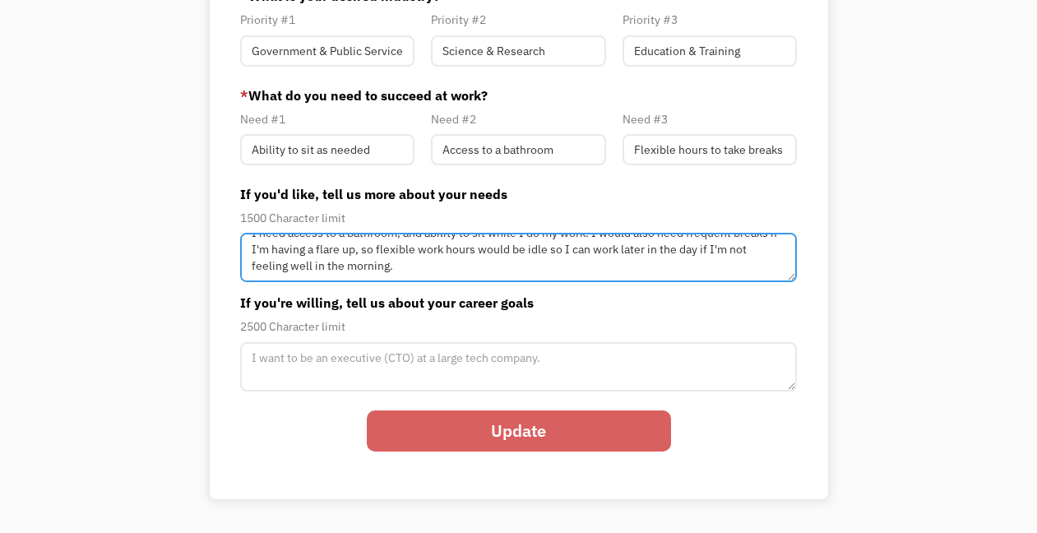
click at [408, 262] on textarea "I need access to a bathroom, and ability to sit while I do my work. I would als…" at bounding box center [518, 257] width 556 height 49
type textarea "I need access to a bathroom, and ability to sit while I do my work. I would als…"
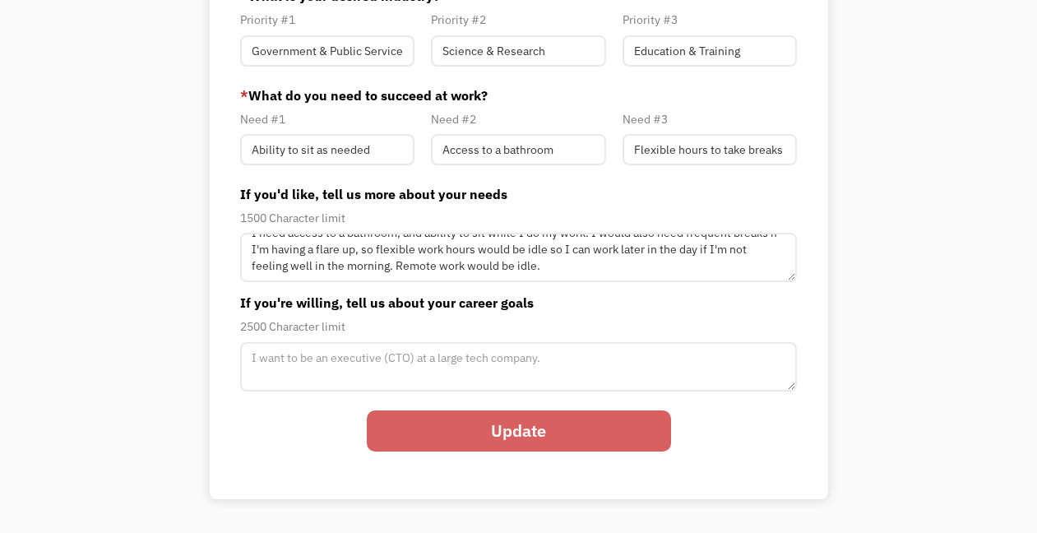
click at [528, 428] on input "Update" at bounding box center [519, 430] width 304 height 41
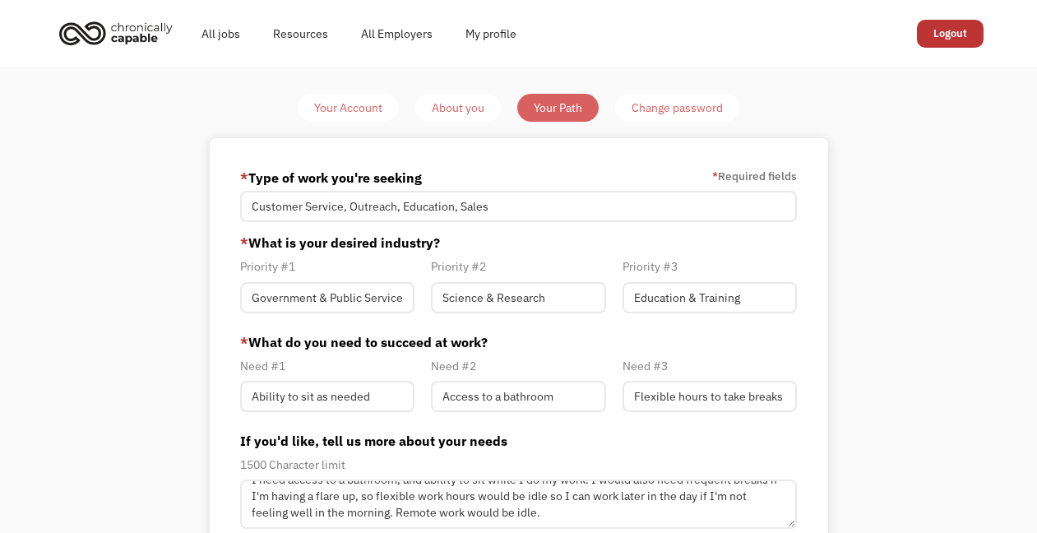
scroll to position [0, 0]
click at [388, 35] on link "All Employers" at bounding box center [397, 33] width 104 height 53
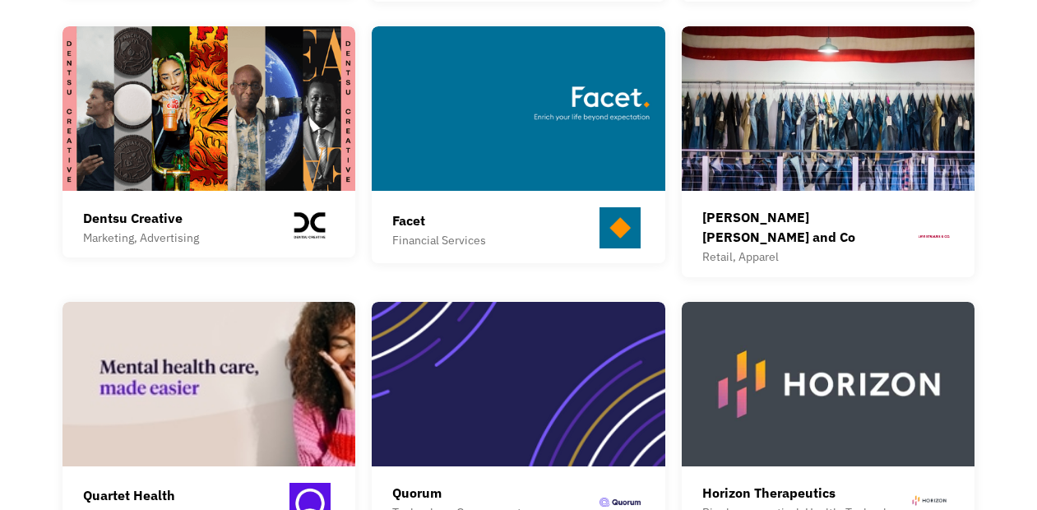
scroll to position [939, 0]
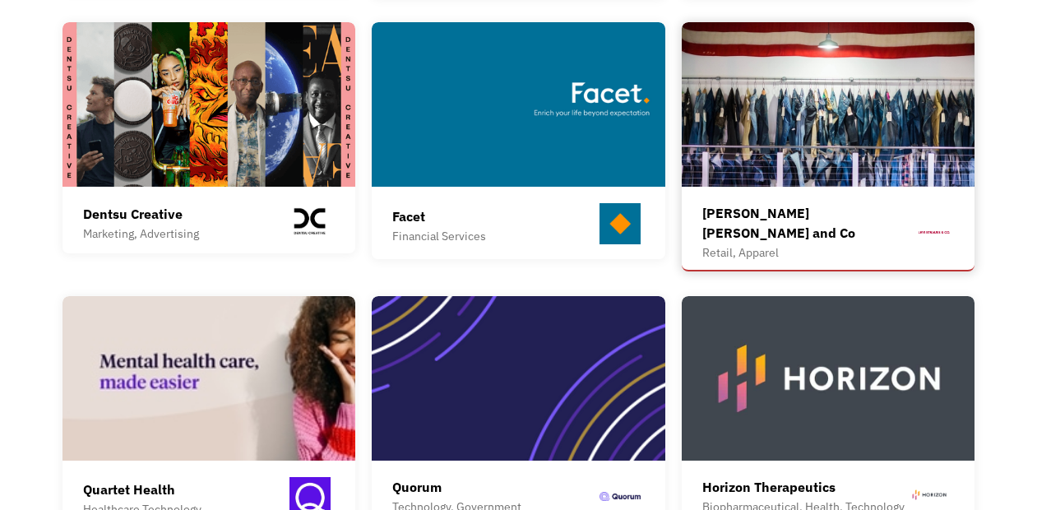
click at [762, 211] on div "[PERSON_NAME] [PERSON_NAME] and Co" at bounding box center [808, 222] width 212 height 39
